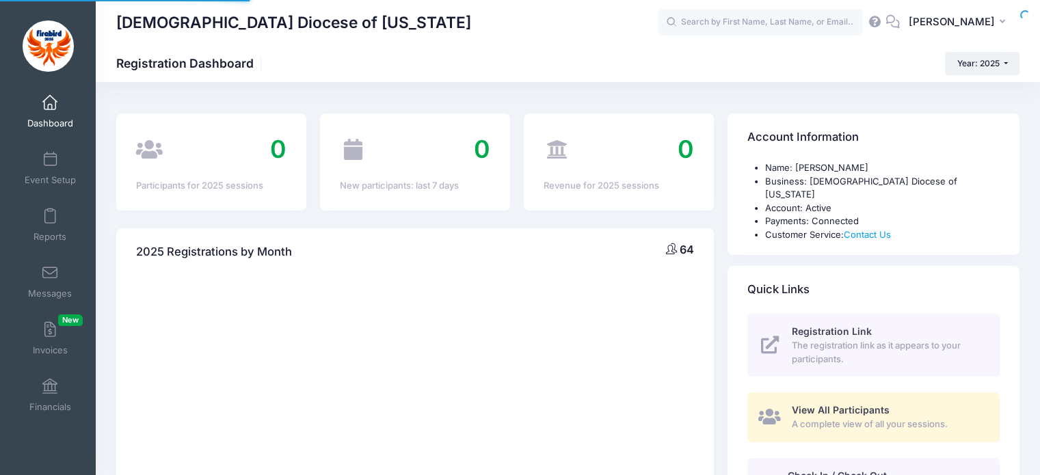
select select
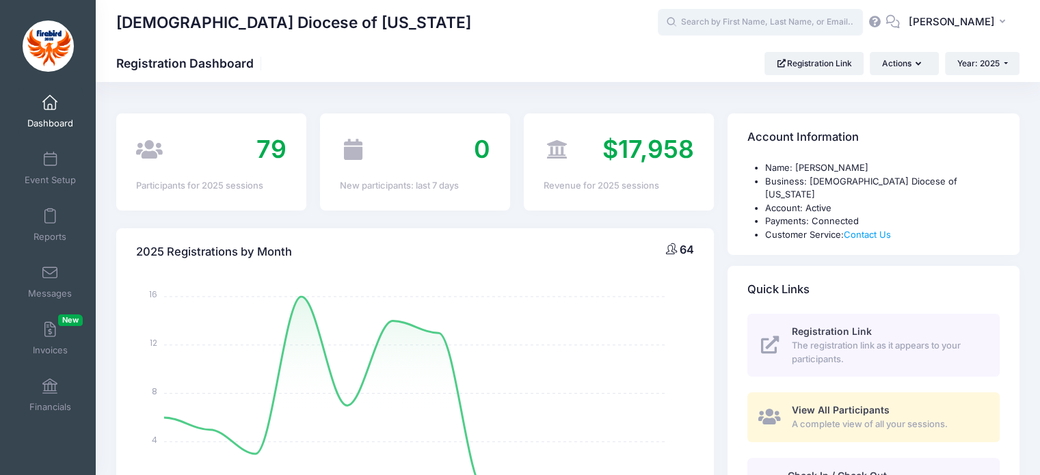
click at [794, 28] on input "text" at bounding box center [760, 22] width 205 height 27
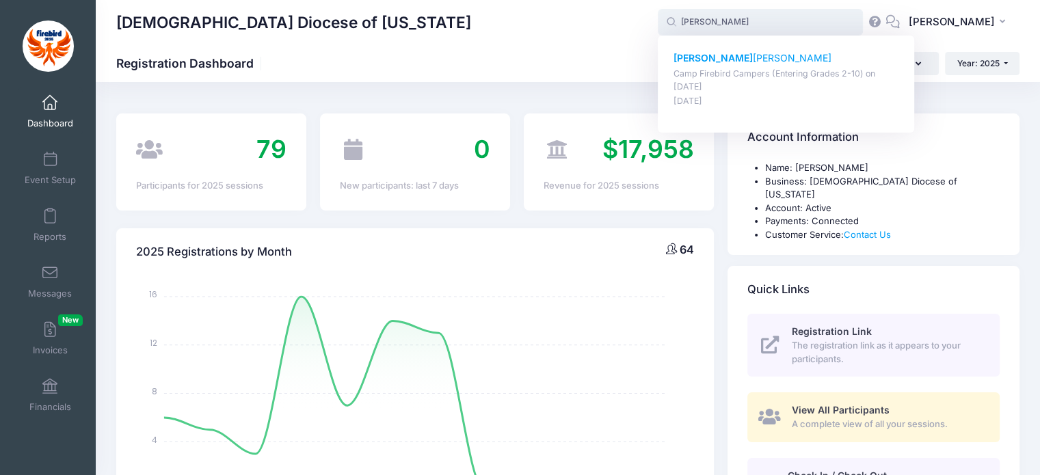
click at [748, 66] on div "Emma Fogt Camp Firebird Campers (Entering Grades 2-10) on Jul-27, 2025 Dec-02, …" at bounding box center [787, 79] width 226 height 57
type input "Emma Fogt (Camp Firebird Campers (Entering Grades 2-10), Jul-27, 2025)"
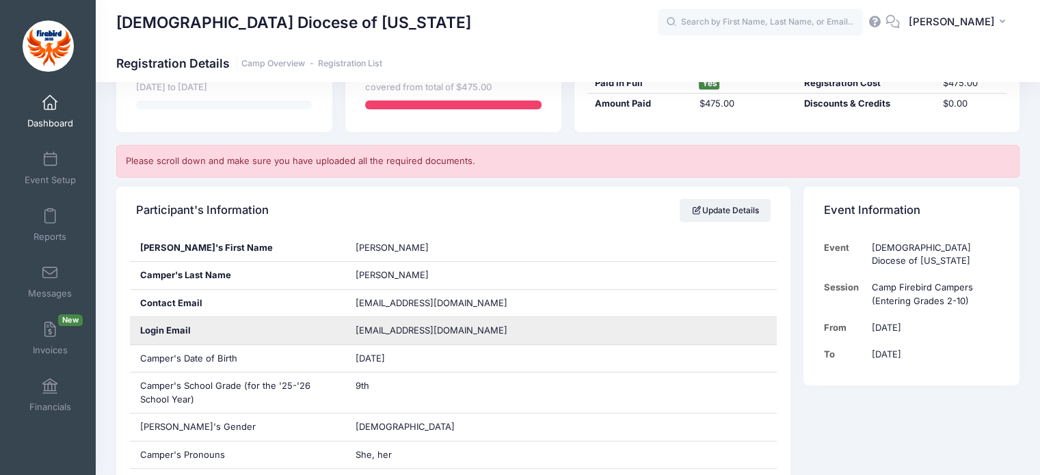
click at [400, 330] on span "bizilith@yahoo.com" at bounding box center [441, 331] width 171 height 14
copy div "bizilith@yahoo.com"
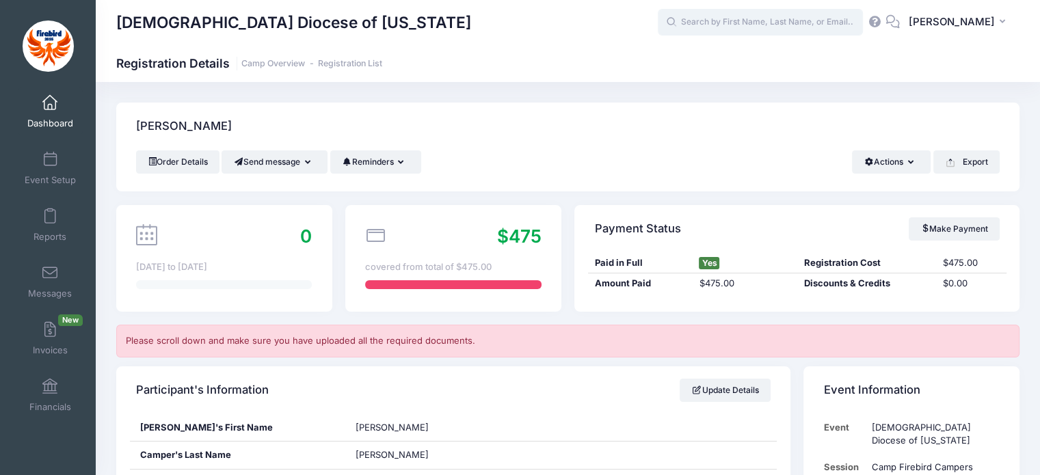
click at [762, 21] on input "text" at bounding box center [760, 22] width 205 height 27
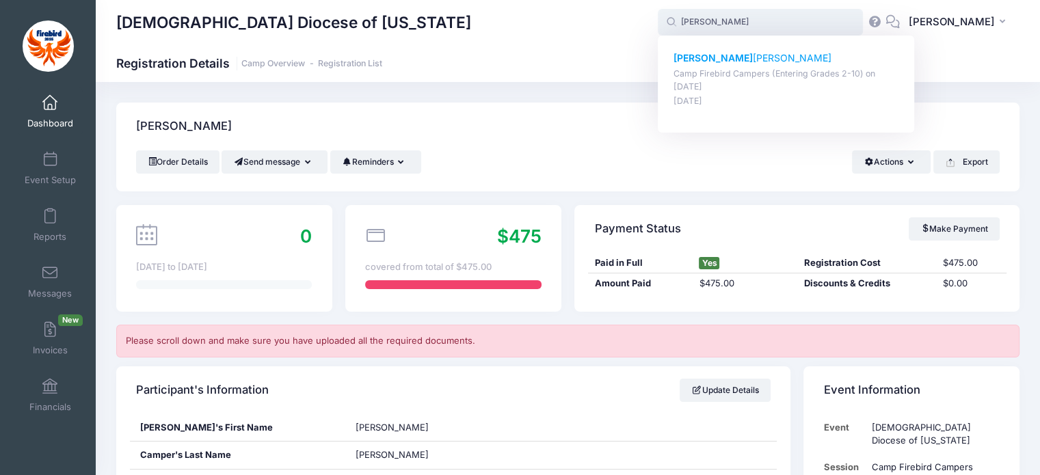
click at [711, 56] on strong "James" at bounding box center [713, 58] width 79 height 12
type input "James Ludwig (Camp Firebird Campers (Entering Grades 2-10), Jul-27, 2025)"
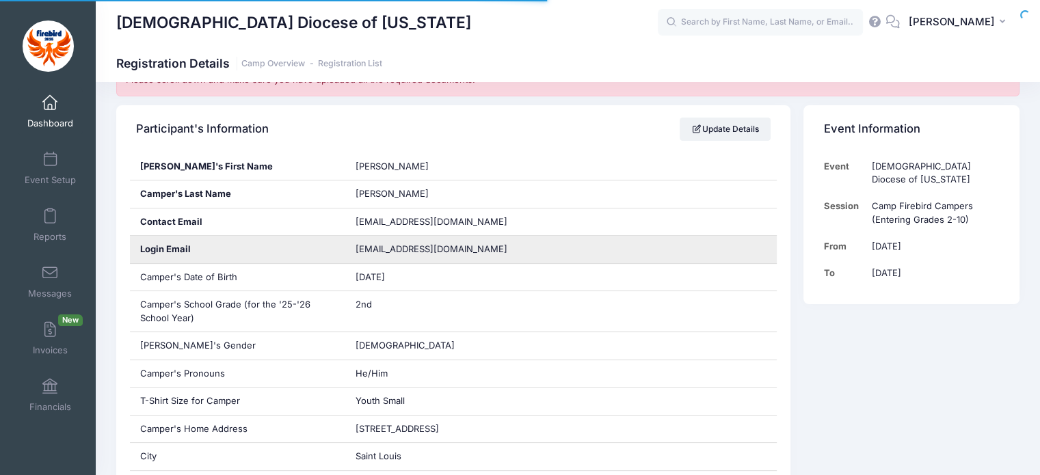
scroll to position [300, 0]
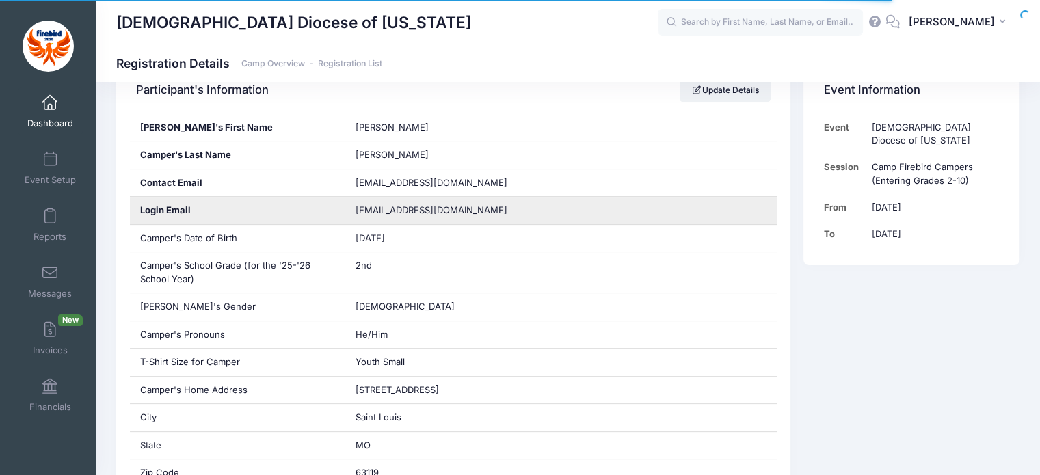
click at [432, 215] on span "rachaelludwig@hotmail.com" at bounding box center [441, 211] width 171 height 14
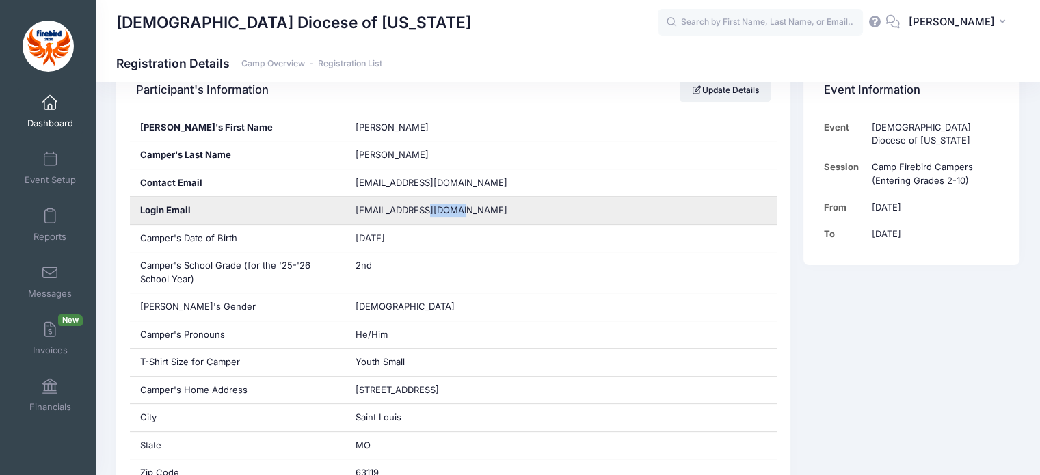
click at [432, 215] on span "rachaelludwig@hotmail.com" at bounding box center [441, 211] width 171 height 14
copy div "rachaelludwig@hotmail.com"
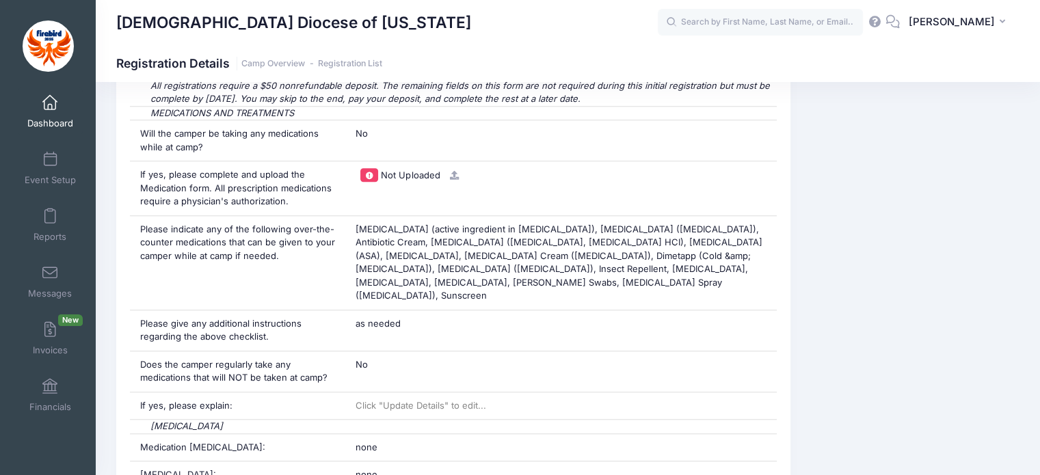
scroll to position [1015, 0]
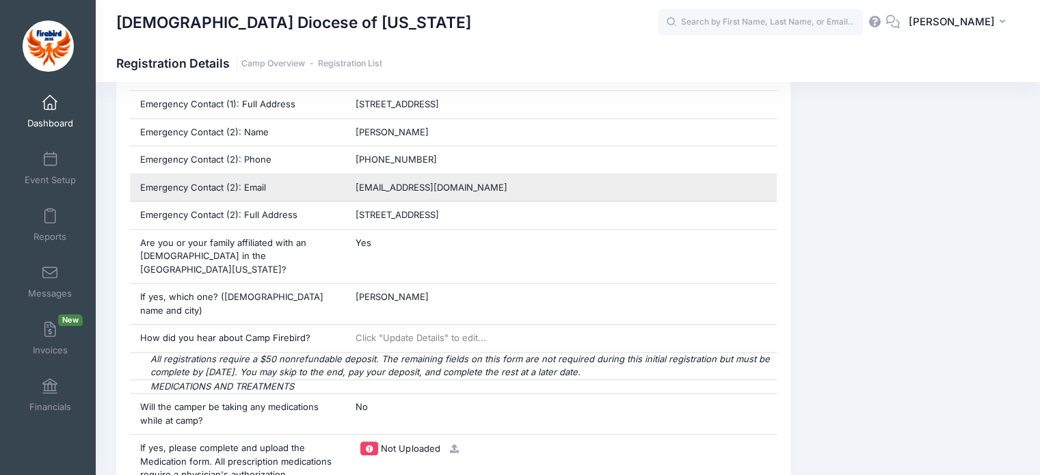
click at [394, 183] on span "aludwig@outlook.com" at bounding box center [432, 187] width 152 height 11
copy div "aludwig@outlook.com"
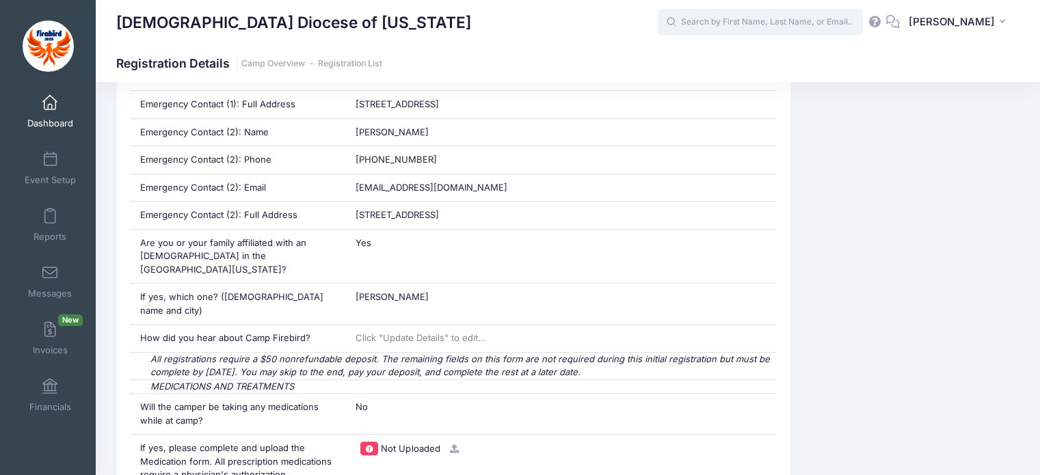
click at [747, 27] on input "text" at bounding box center [760, 22] width 205 height 27
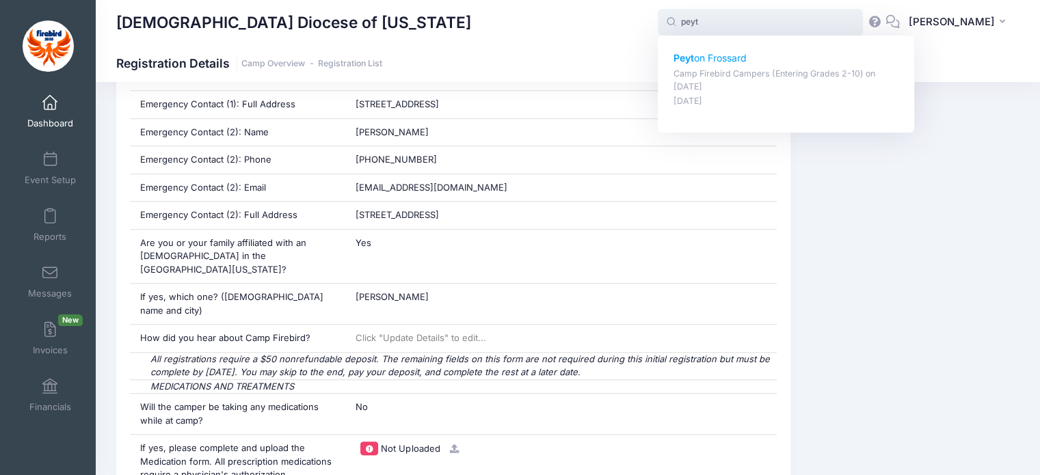
click at [739, 57] on p "Peyt on Frossard" at bounding box center [787, 58] width 226 height 14
type input "Peyton Frossard (Camp Firebird Campers (Entering Grades 2-10), Jul-27, 2025)"
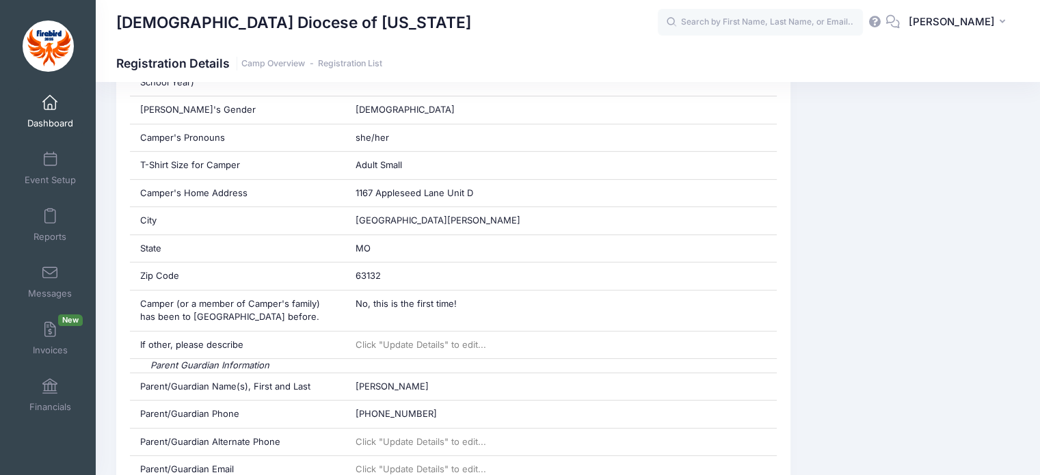
scroll to position [516, 0]
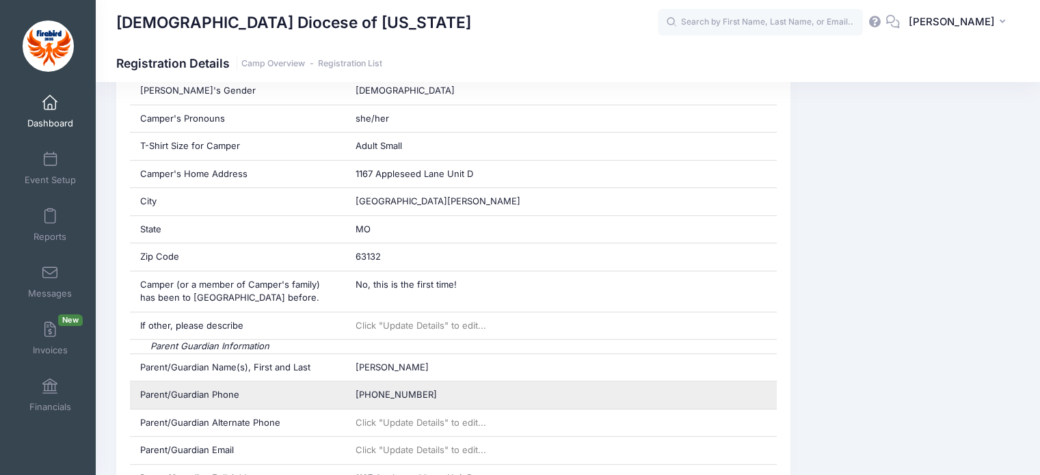
click at [391, 397] on span "[PHONE_NUMBER]" at bounding box center [396, 394] width 81 height 11
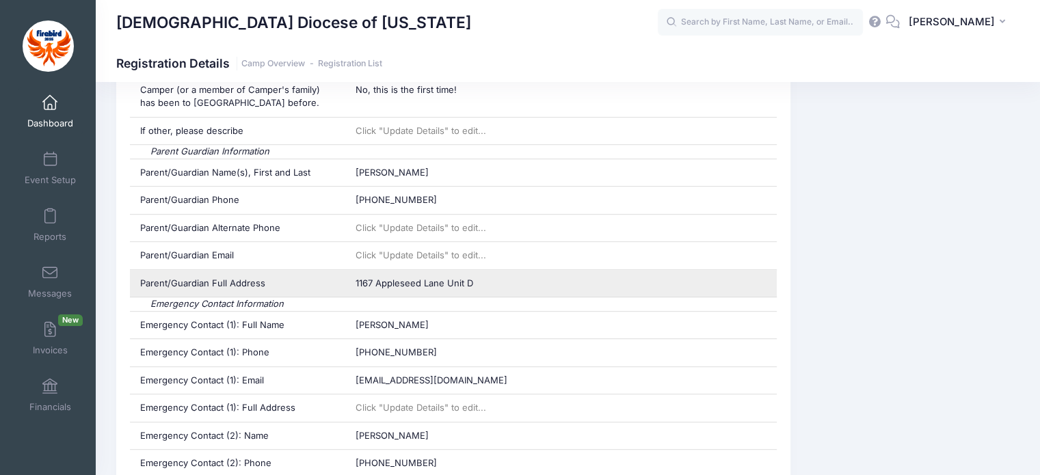
scroll to position [711, 0]
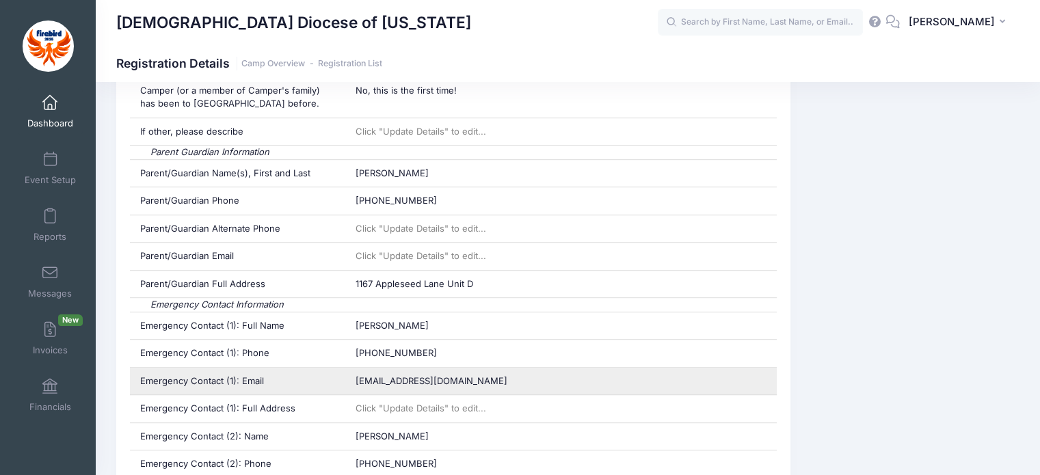
click at [386, 380] on span "[EMAIL_ADDRESS][DOMAIN_NAME]" at bounding box center [432, 381] width 152 height 11
click at [386, 380] on span "lgosejohan@gmail.com" at bounding box center [432, 381] width 152 height 11
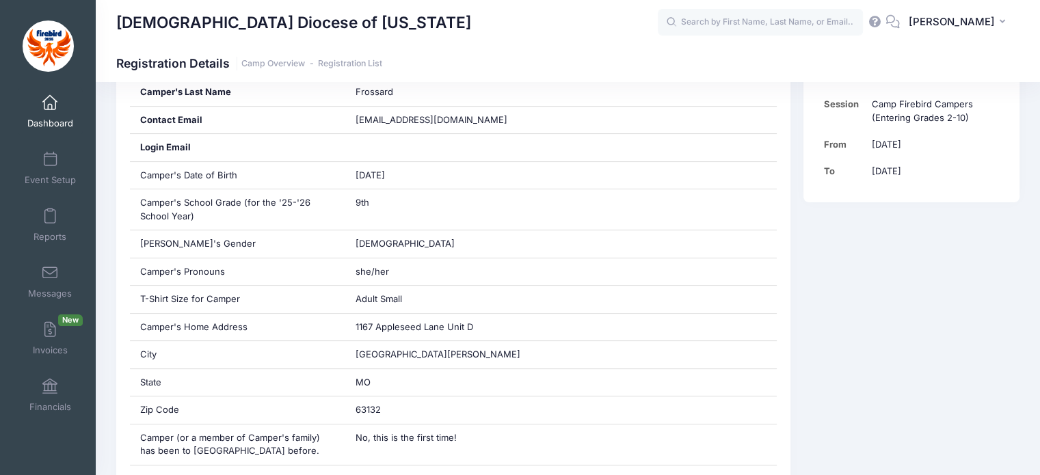
scroll to position [309, 0]
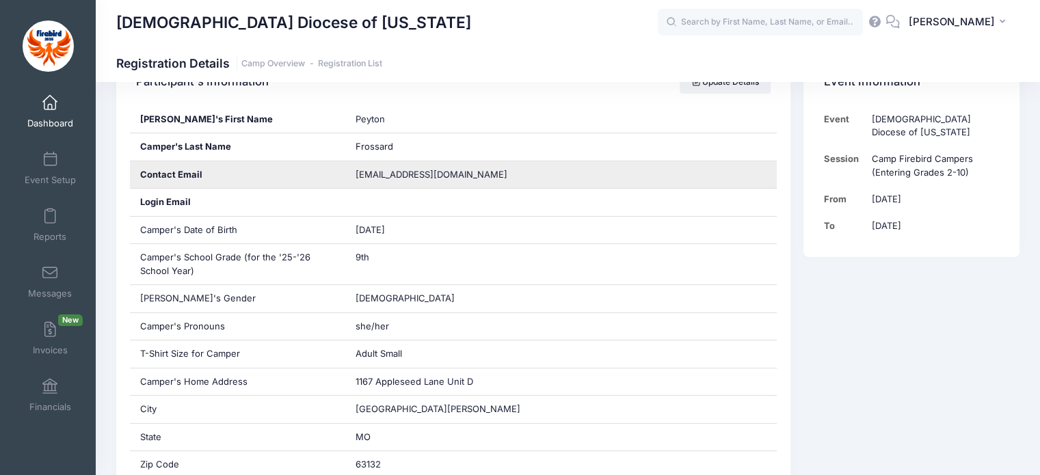
click at [408, 172] on span "maggierae29@gmail.com" at bounding box center [432, 174] width 152 height 11
copy div "maggierae29@gmail.com"
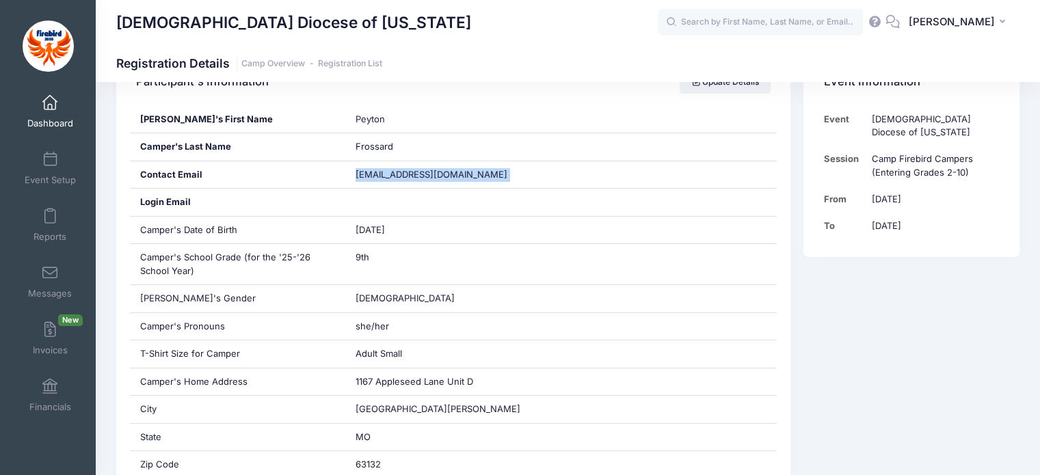
scroll to position [0, 0]
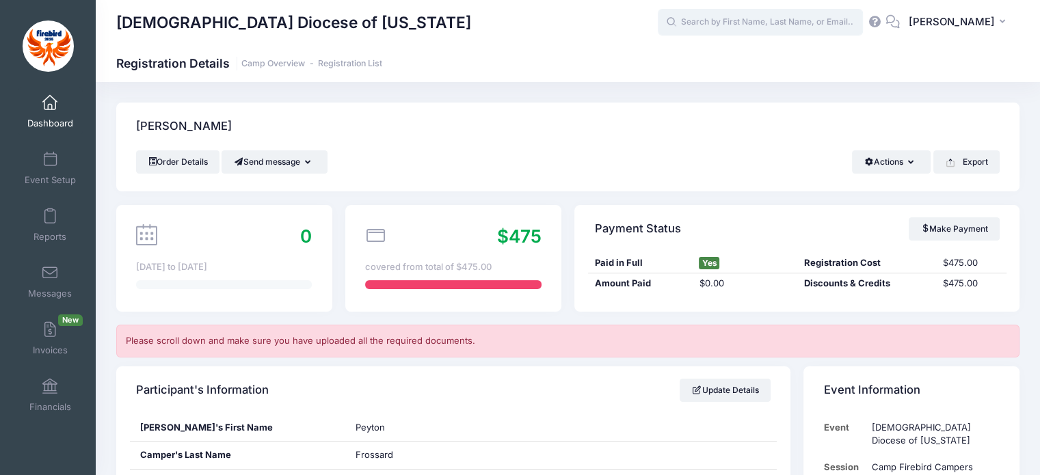
click at [763, 14] on input "text" at bounding box center [760, 22] width 205 height 27
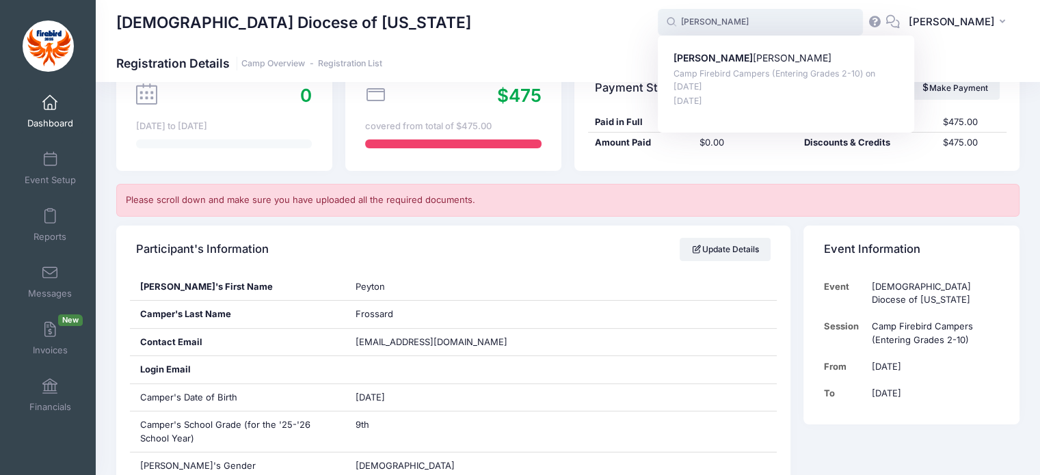
scroll to position [140, 0]
click at [737, 60] on p "Vanessa Kelly" at bounding box center [787, 58] width 226 height 14
type input "Vanessa Kelly (Camp Firebird Campers (Entering Grades 2-10), Jul-27, 2025)"
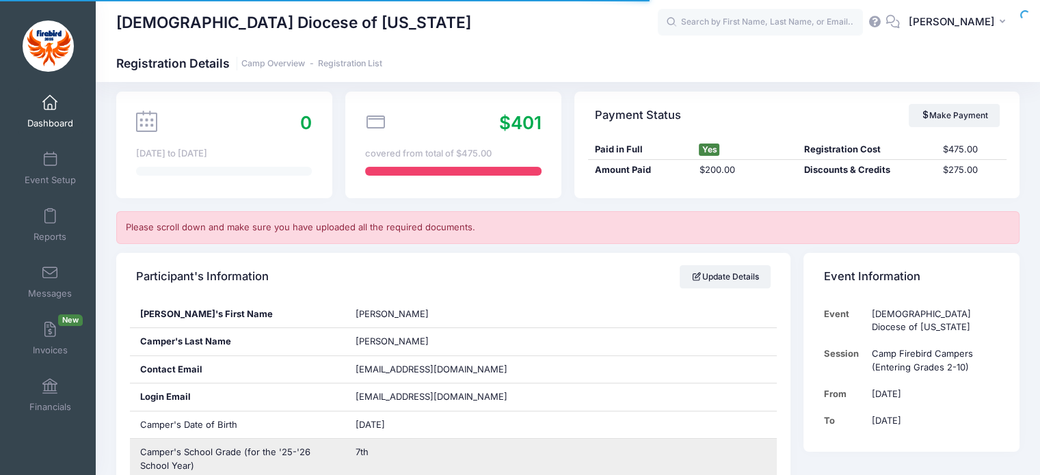
scroll to position [271, 0]
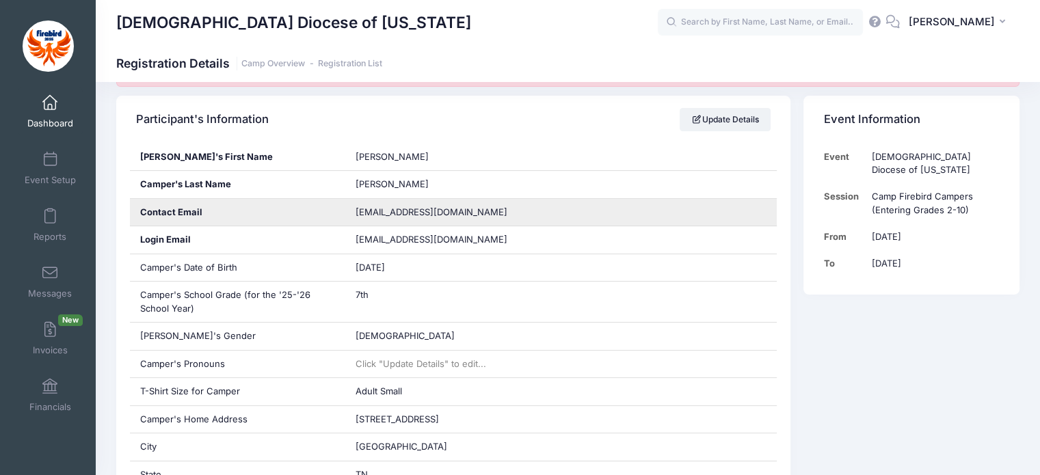
click at [397, 210] on span "babkell@yahoo.com" at bounding box center [432, 212] width 152 height 11
copy div "babkell@yahoo.com"
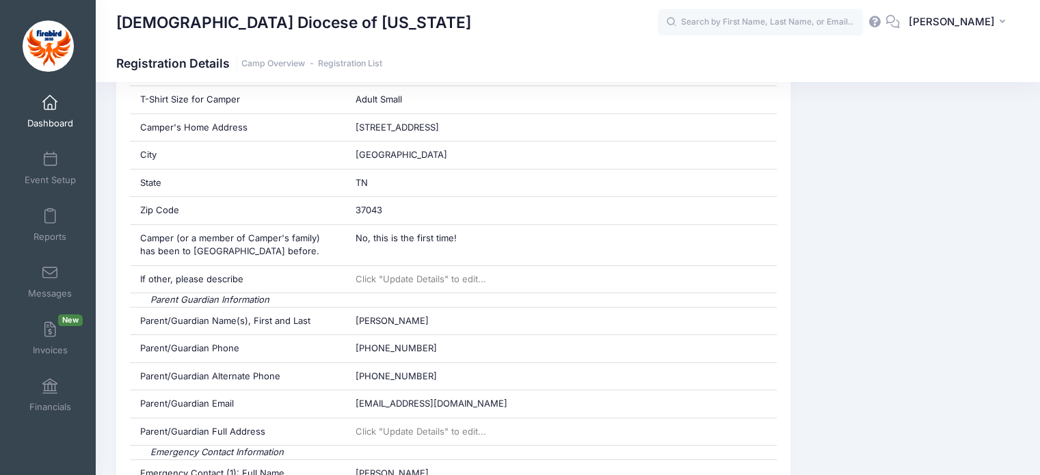
scroll to position [574, 0]
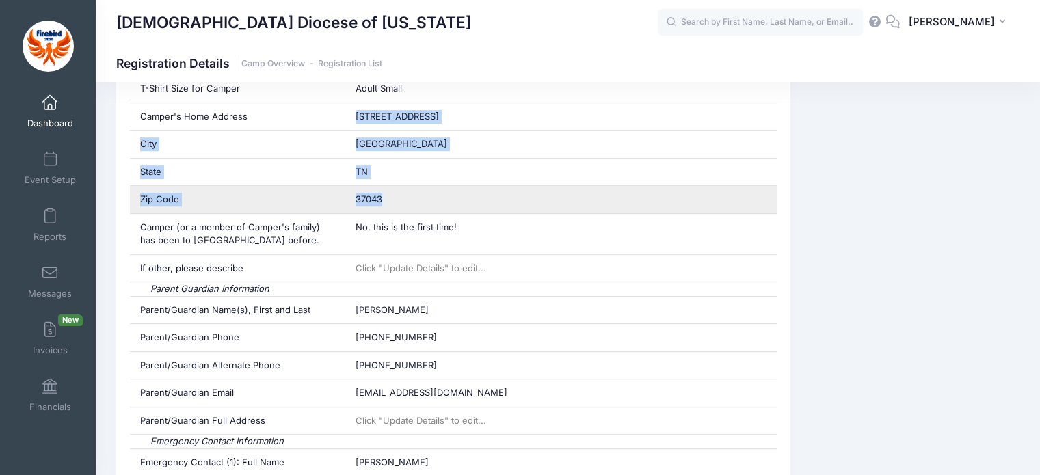
drag, startPoint x: 356, startPoint y: 109, endPoint x: 404, endPoint y: 196, distance: 99.2
copy div "3422 Shagbark Circle City Clarksville State TN Zip Code 37043"
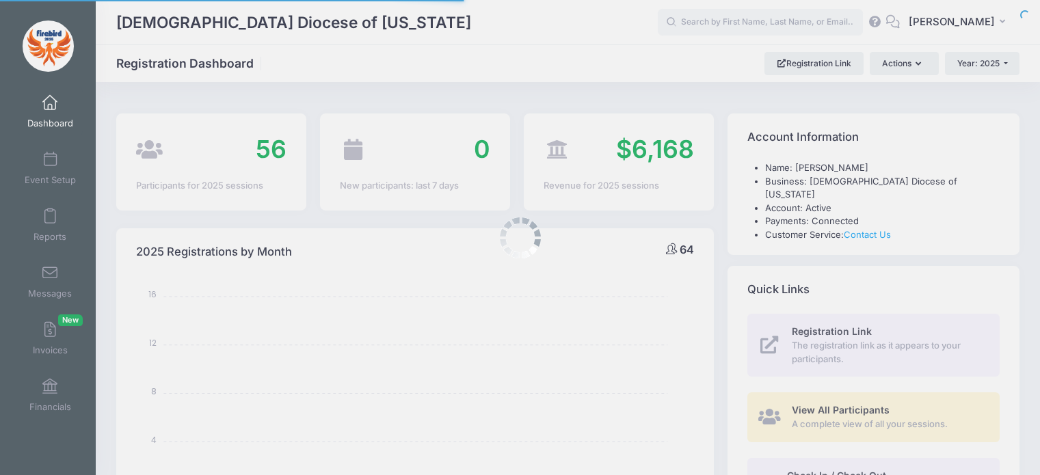
select select
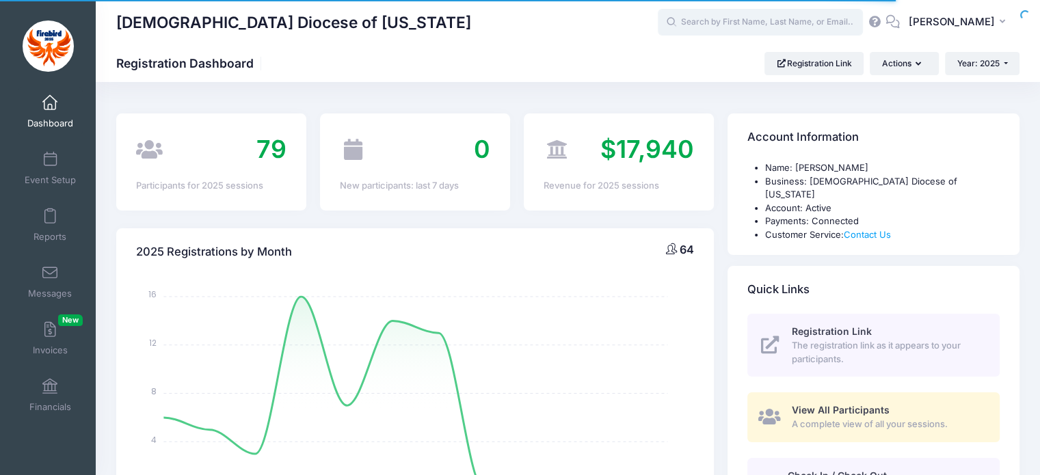
click at [778, 24] on input "text" at bounding box center [760, 22] width 205 height 27
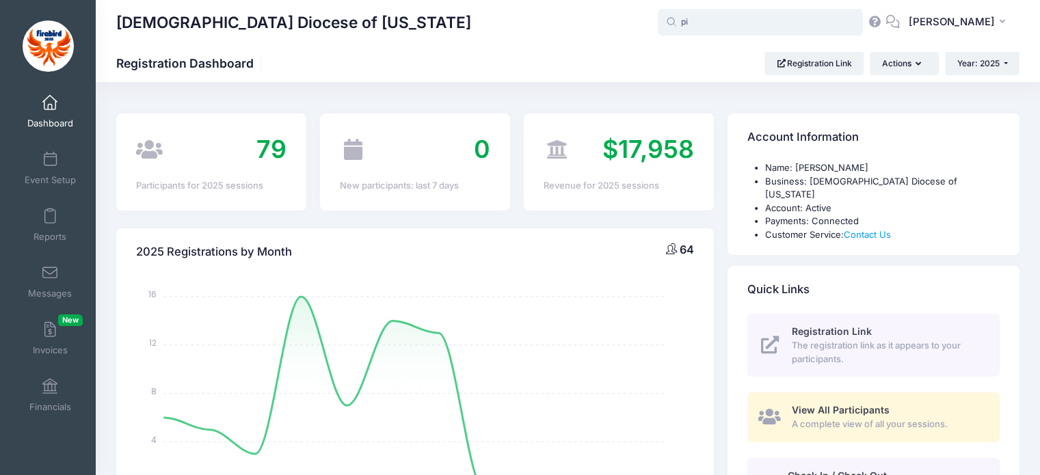
type input "p"
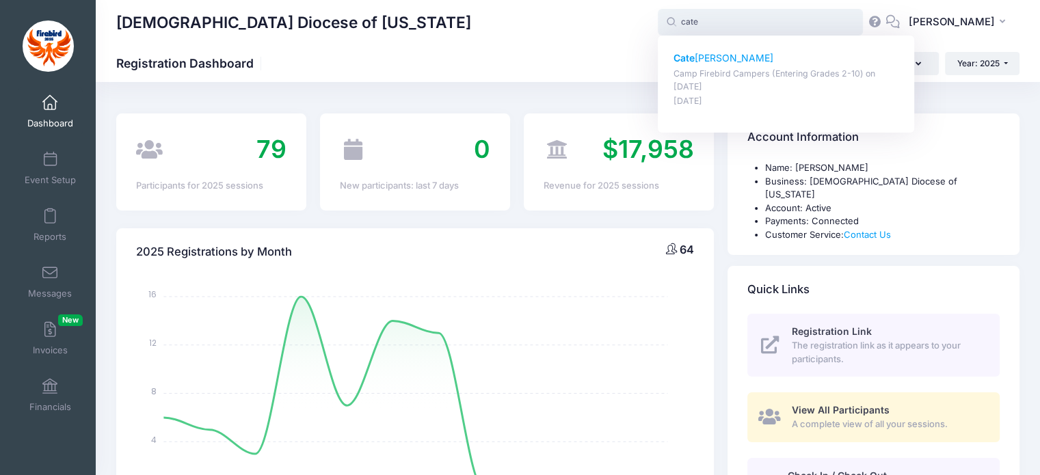
click at [716, 60] on p "[PERSON_NAME]" at bounding box center [787, 58] width 226 height 14
type input "[PERSON_NAME] (Camp Firebird Campers (Entering Grades 2-10), [DATE])"
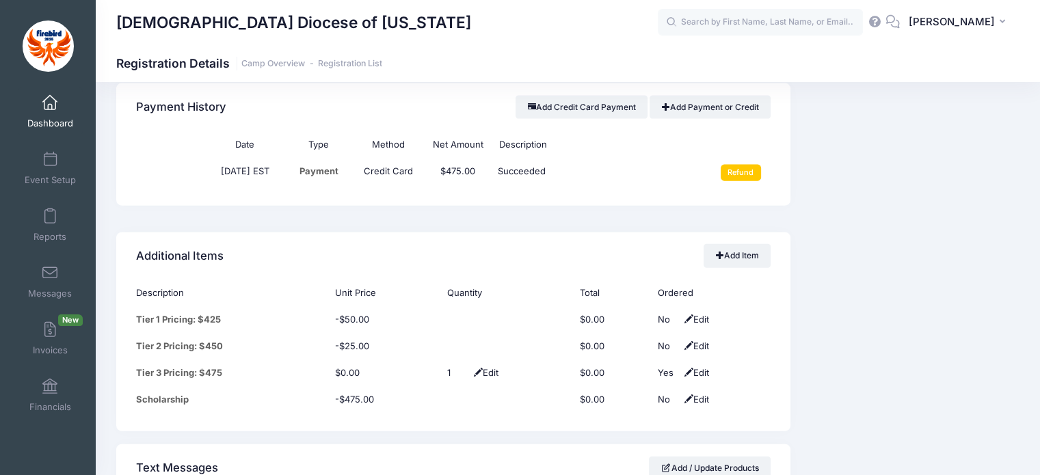
scroll to position [3091, 0]
